Goal: Information Seeking & Learning: Learn about a topic

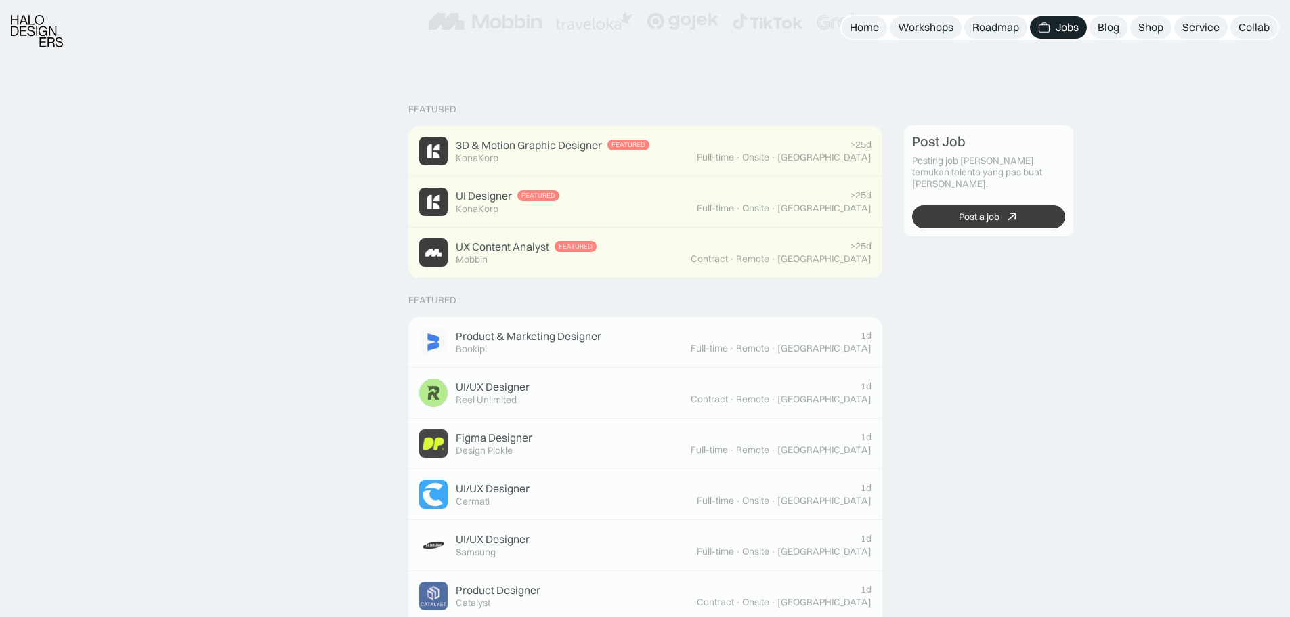
scroll to position [339, 0]
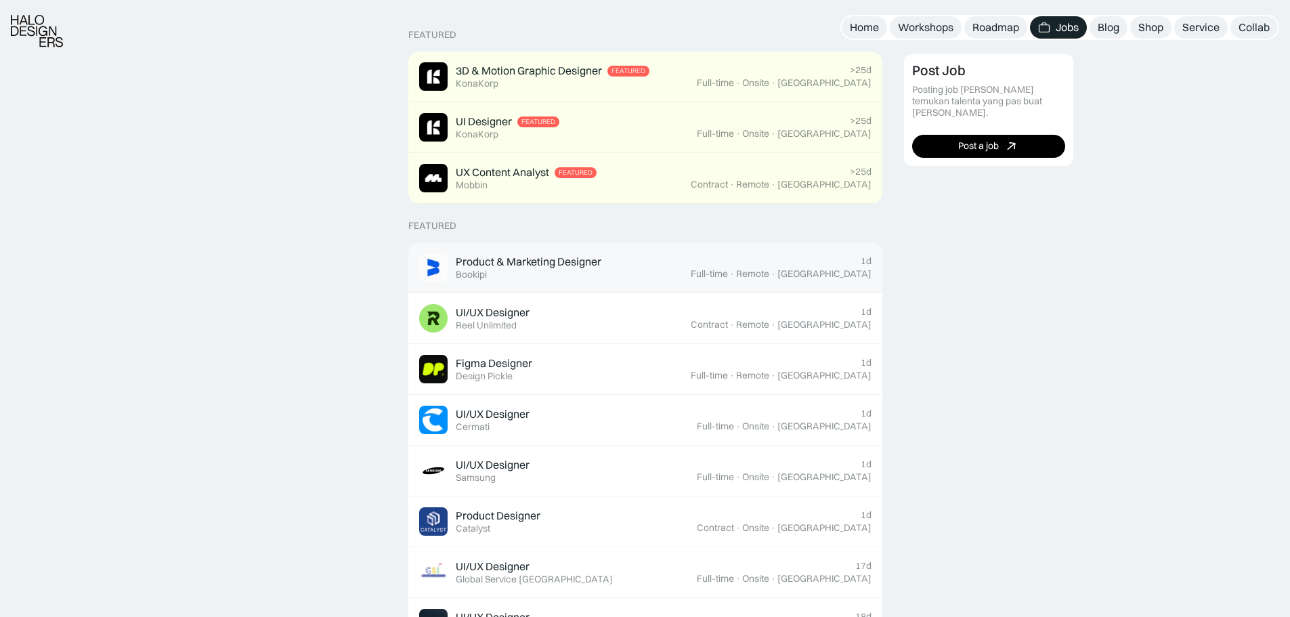
click at [787, 269] on div "Full-time · Remote · [GEOGRAPHIC_DATA]" at bounding box center [781, 274] width 181 height 12
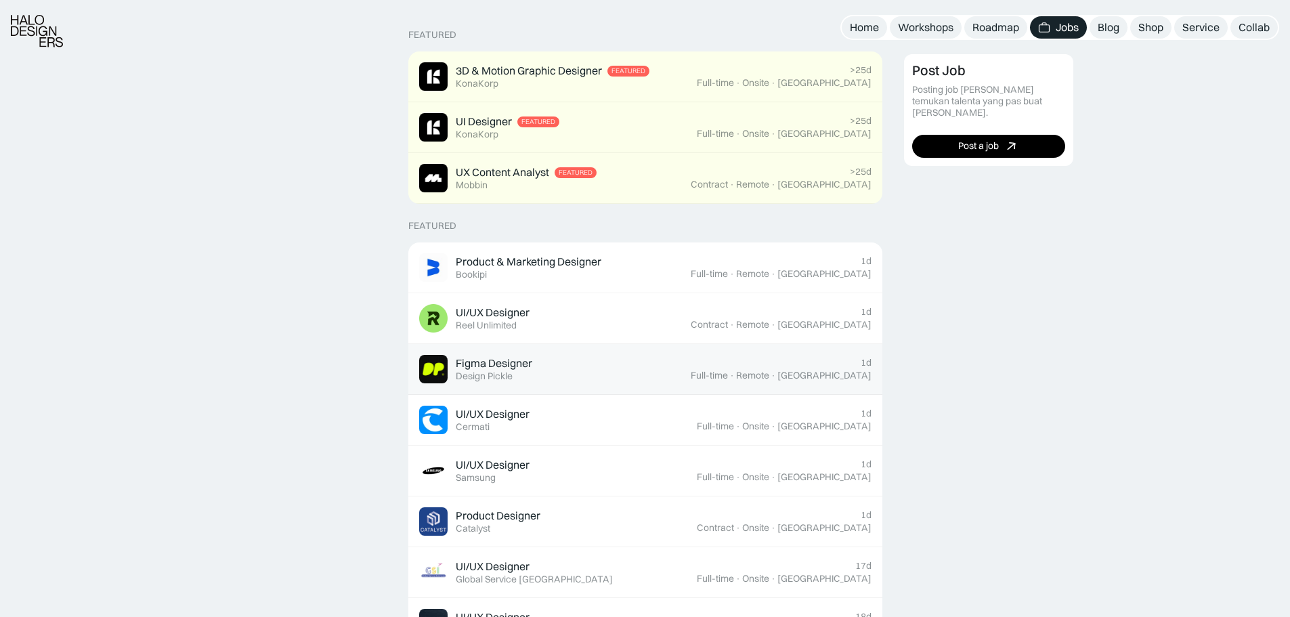
scroll to position [406, 0]
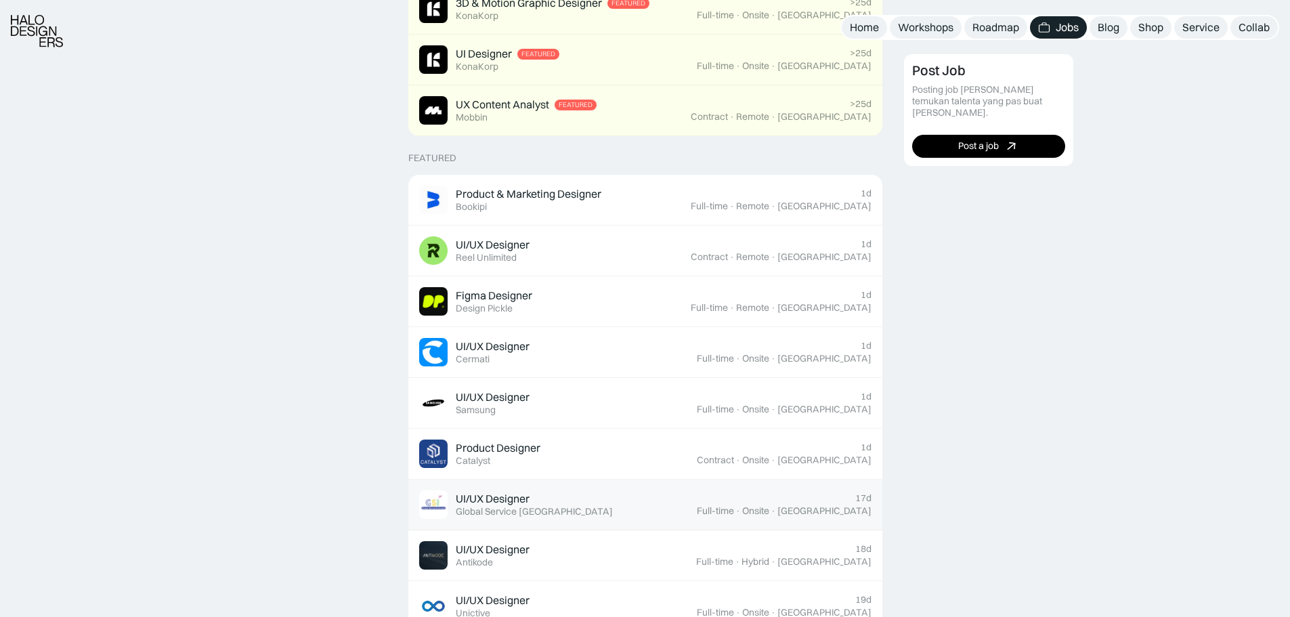
click at [697, 506] on div "UI/UX Designer Featured Global Service [GEOGRAPHIC_DATA]" at bounding box center [558, 504] width 278 height 28
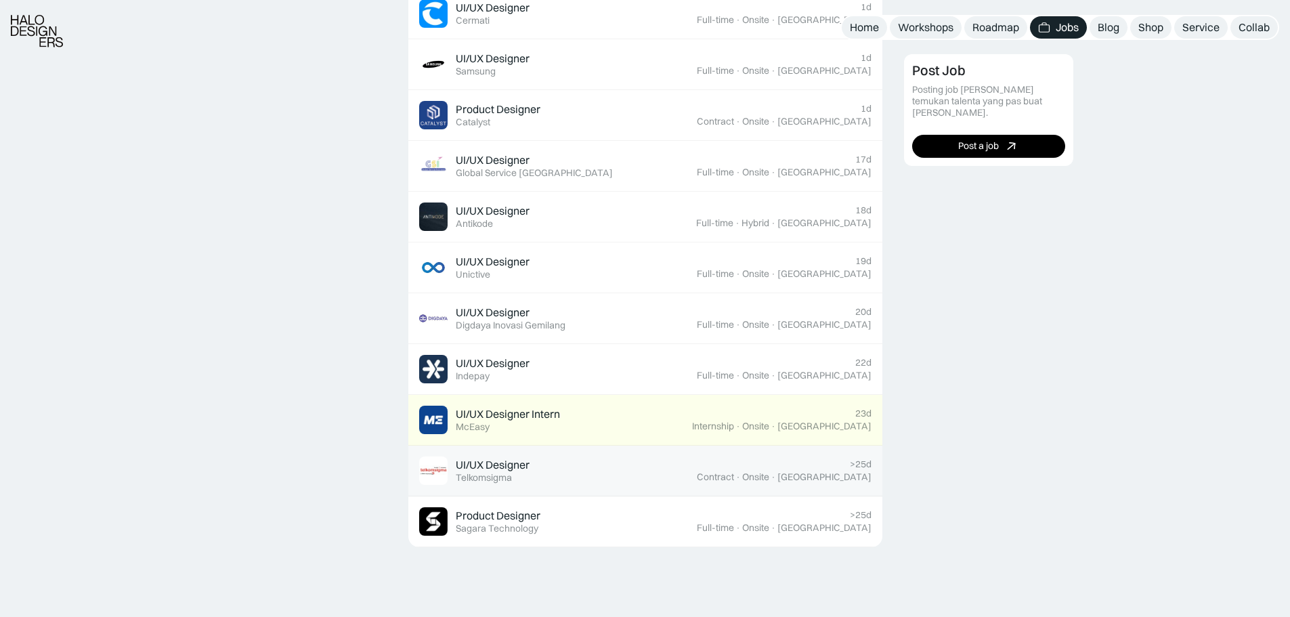
scroll to position [474, 0]
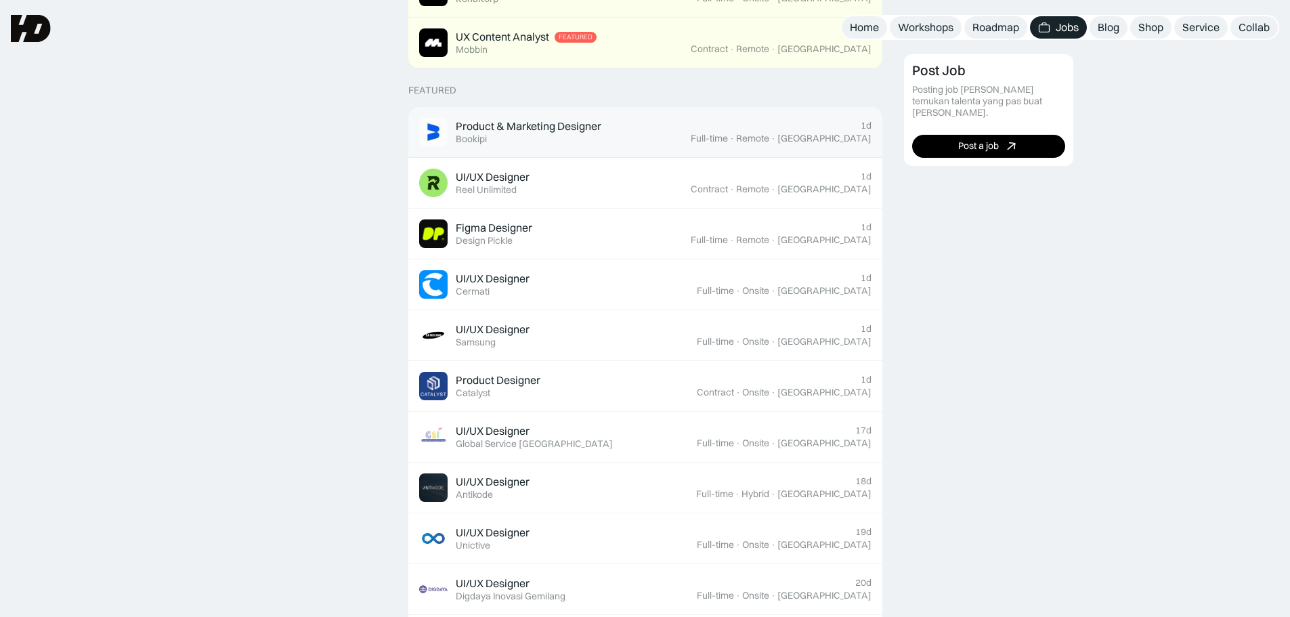
click at [630, 136] on div "Product & Marketing Designer Featured Bookipi" at bounding box center [554, 132] width 271 height 28
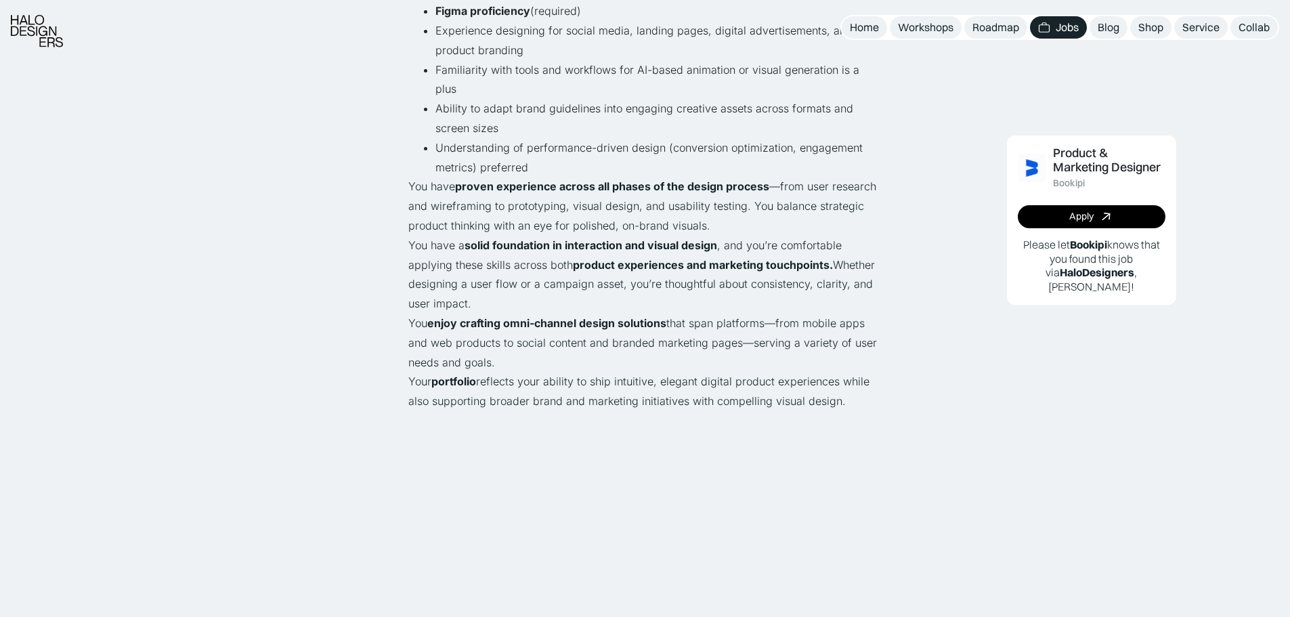
scroll to position [1016, 0]
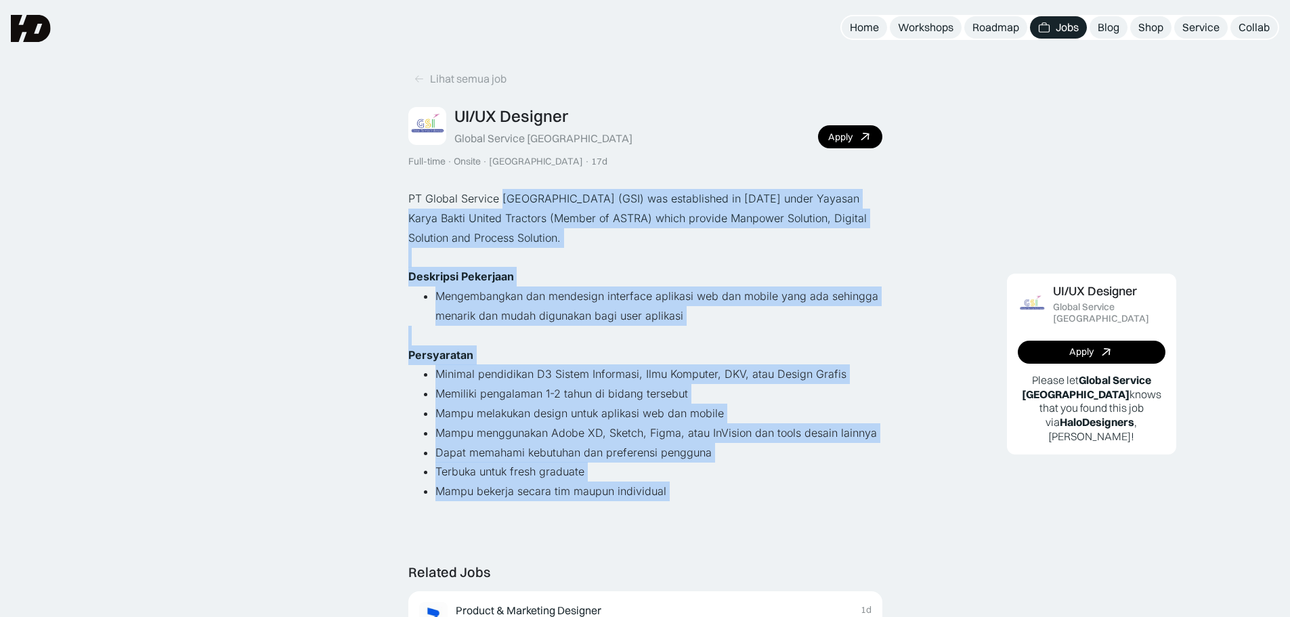
drag, startPoint x: 504, startPoint y: 199, endPoint x: 703, endPoint y: 519, distance: 377.4
click at [703, 519] on div "PT Global Service Indonesia (GSI) was established in December 24, 2014 under Ya…" at bounding box center [645, 355] width 474 height 332
click at [746, 501] on p "‍" at bounding box center [645, 511] width 474 height 20
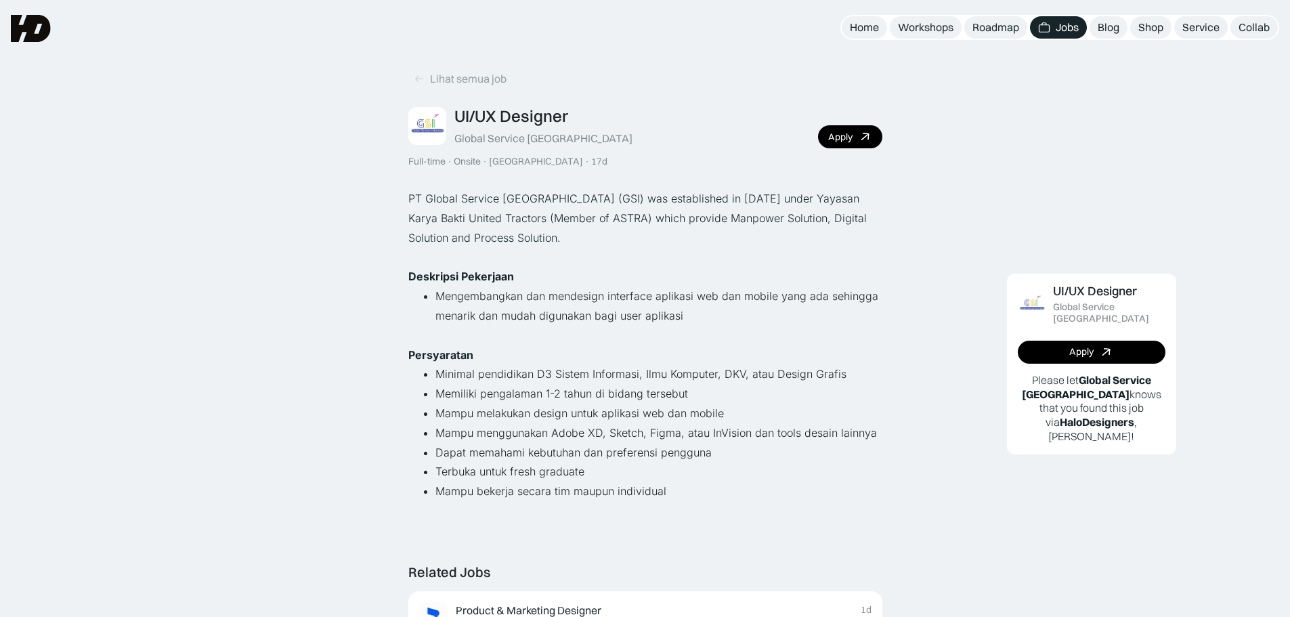
scroll to position [339, 0]
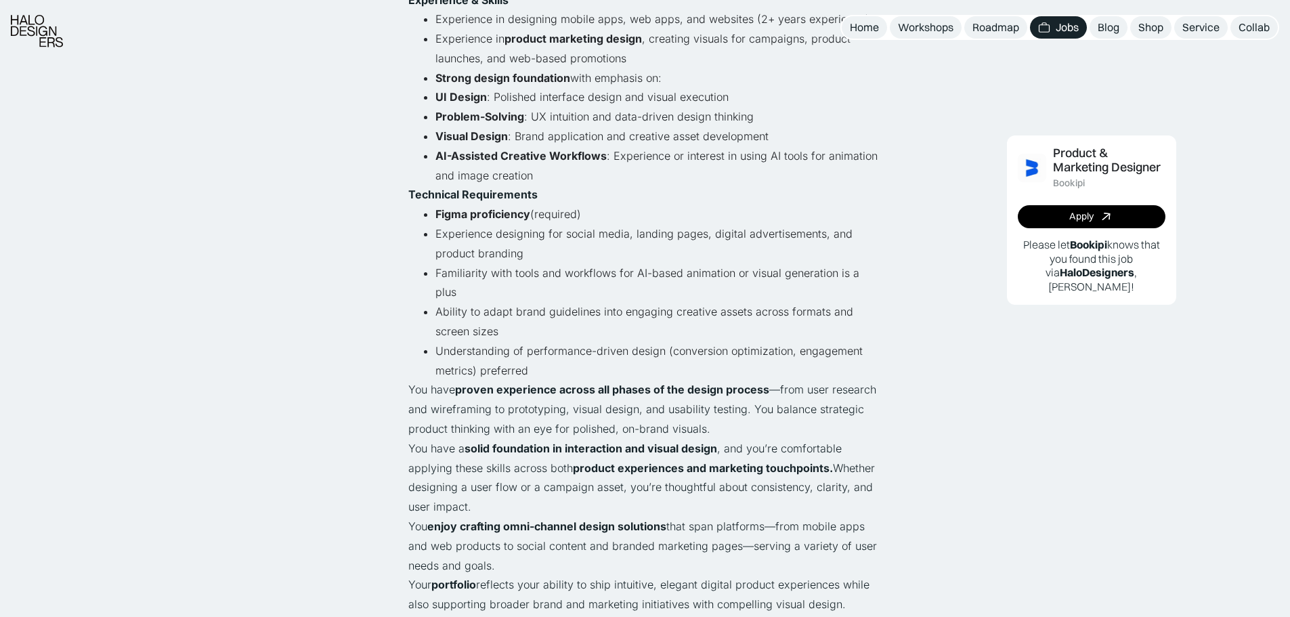
scroll to position [1016, 0]
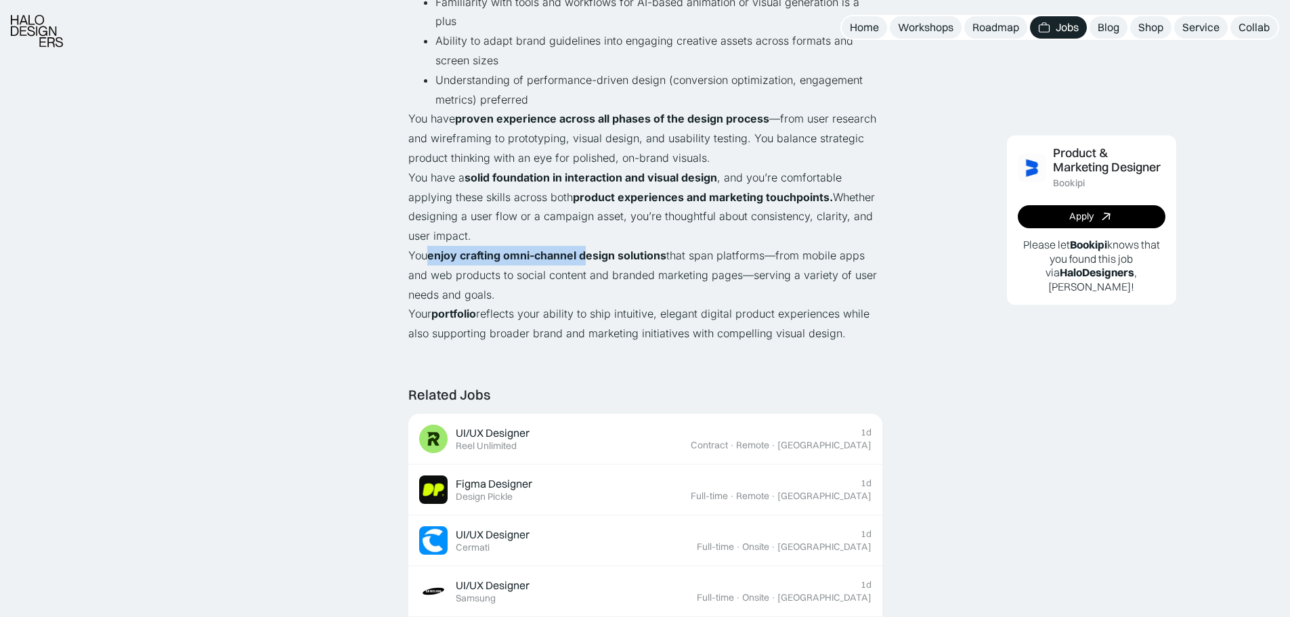
drag, startPoint x: 429, startPoint y: 213, endPoint x: 583, endPoint y: 218, distance: 153.8
click at [589, 246] on p "You enjoy crafting omni-channel design solutions that span platforms—from mobil…" at bounding box center [645, 275] width 474 height 58
click at [615, 248] on strong "enjoy crafting omni-channel design solutions" at bounding box center [546, 255] width 239 height 14
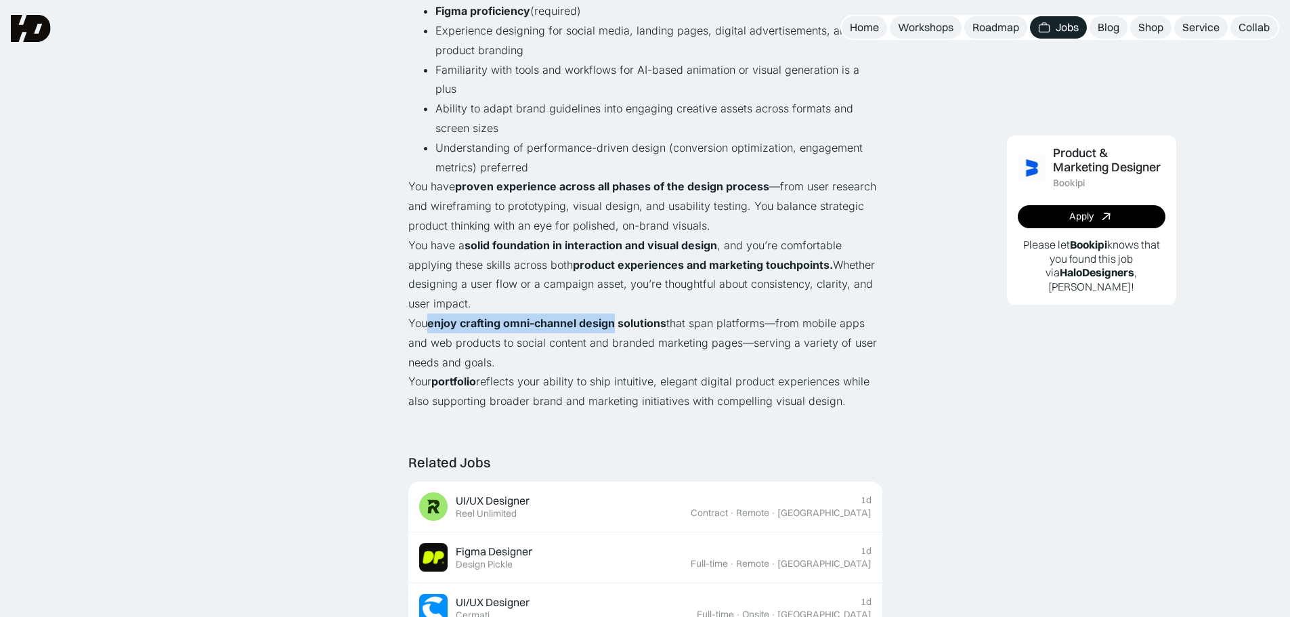
scroll to position [880, 0]
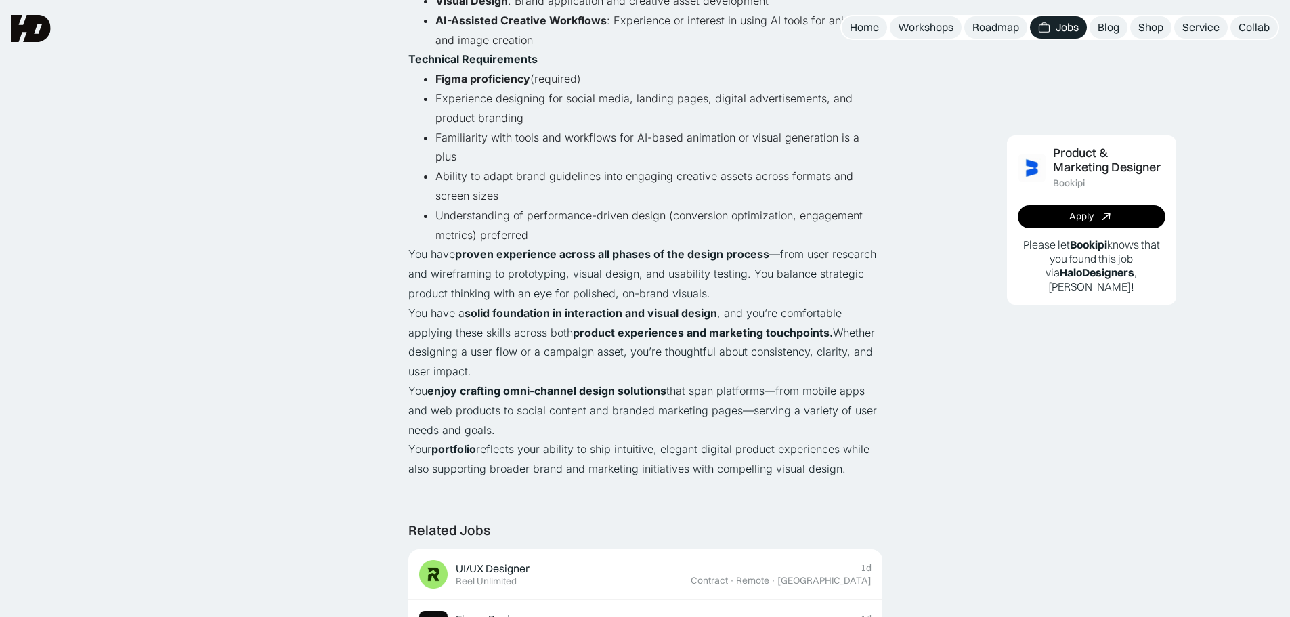
click at [764, 381] on p "You enjoy crafting omni-channel design solutions that span platforms—from mobil…" at bounding box center [645, 410] width 474 height 58
drag, startPoint x: 518, startPoint y: 412, endPoint x: 866, endPoint y: 424, distance: 348.2
click at [866, 439] on p "Your portfolio reflects your ability to ship intuitive, elegant digital product…" at bounding box center [645, 458] width 474 height 39
click at [923, 290] on div "Product & Marketing Designer Bookipi Apply Please let Bookipi knows that you fo…" at bounding box center [1092, 424] width 376 height 2063
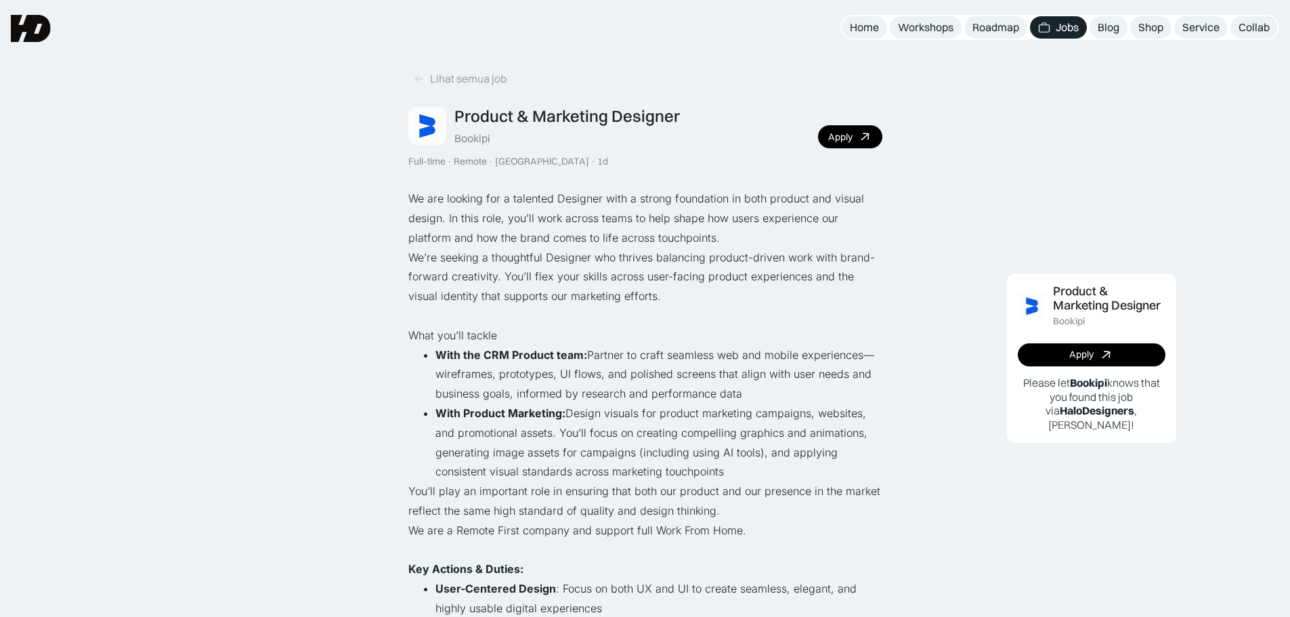
scroll to position [68, 0]
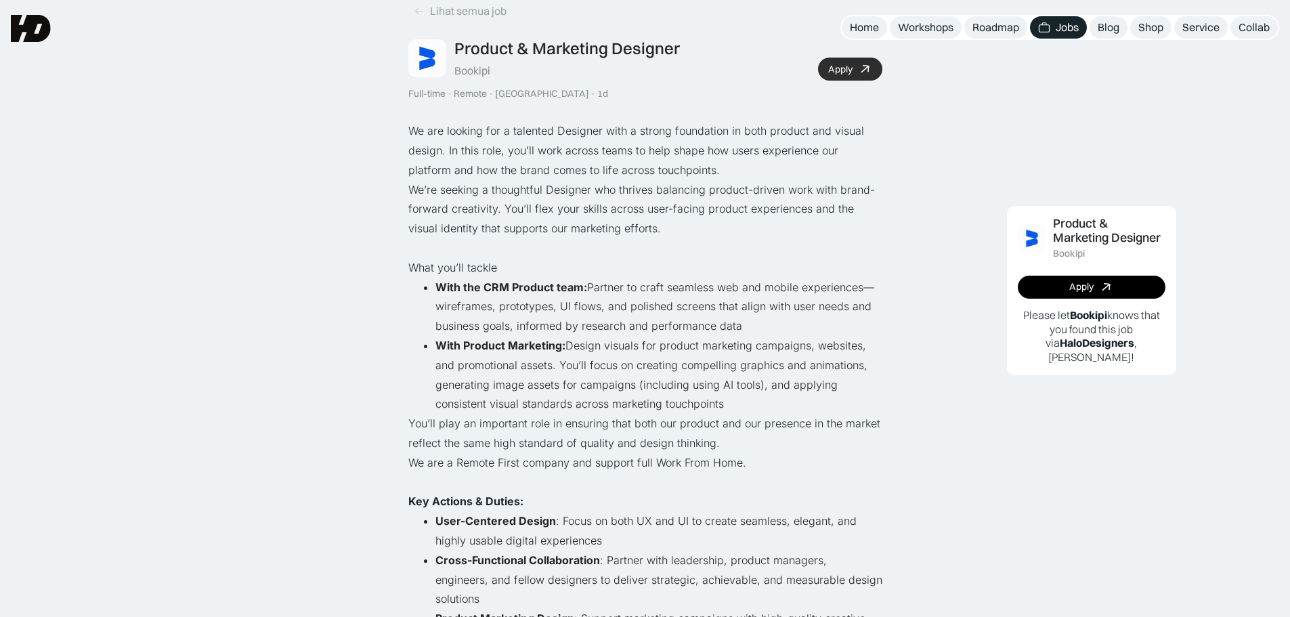
click at [868, 60] on link "Apply" at bounding box center [850, 69] width 64 height 23
